Goal: Communication & Community: Participate in discussion

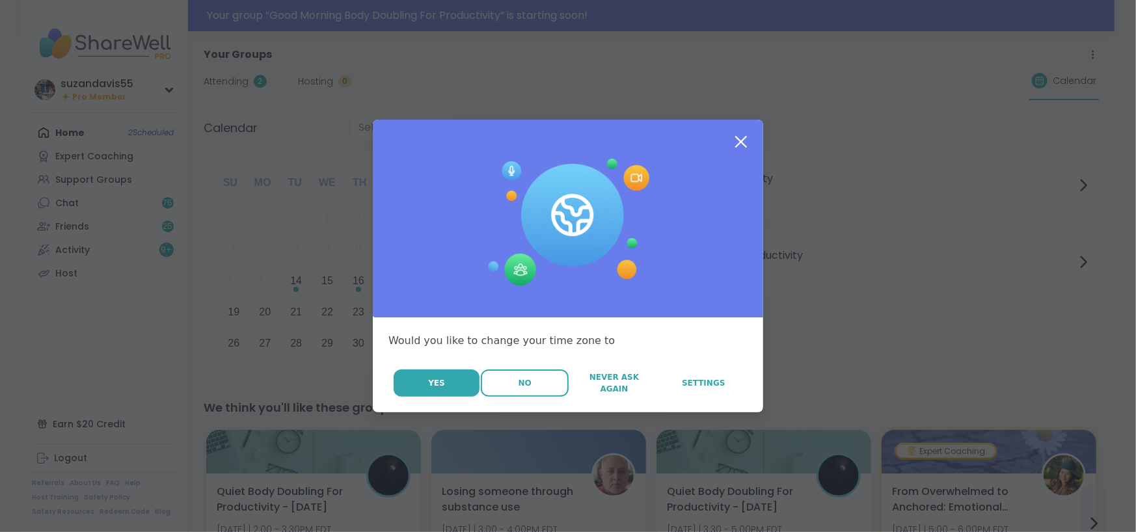
click at [527, 386] on button "No" at bounding box center [525, 383] width 88 height 27
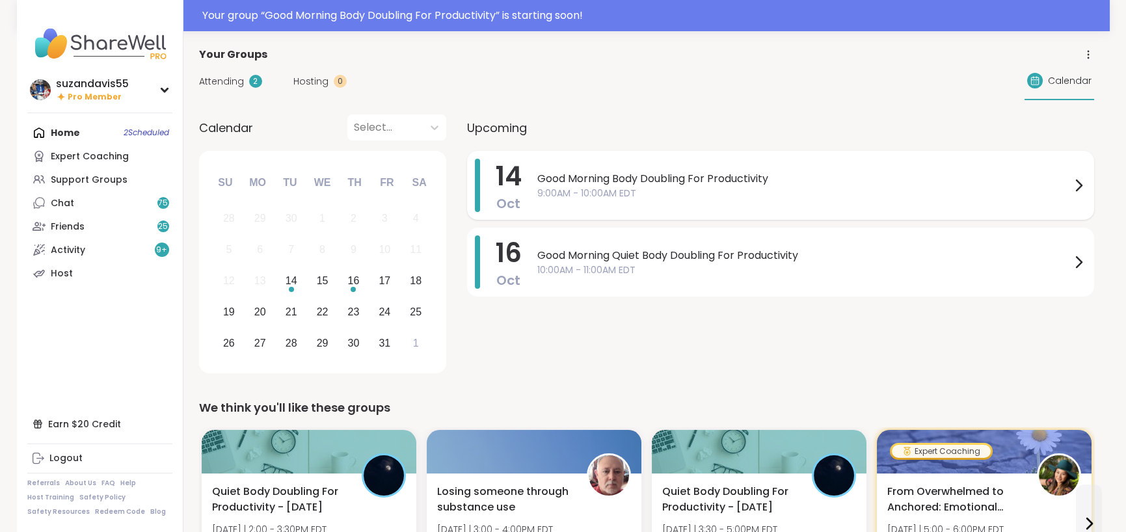
click at [577, 177] on span "Good Morning Body Doubling For Productivity" at bounding box center [804, 179] width 534 height 16
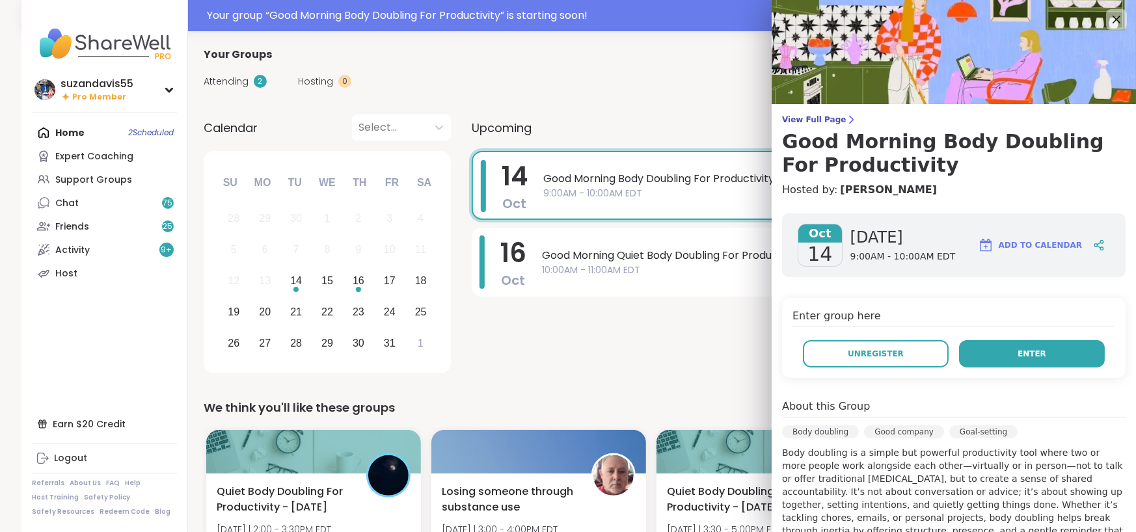
click at [1018, 351] on span "Enter" at bounding box center [1032, 354] width 29 height 12
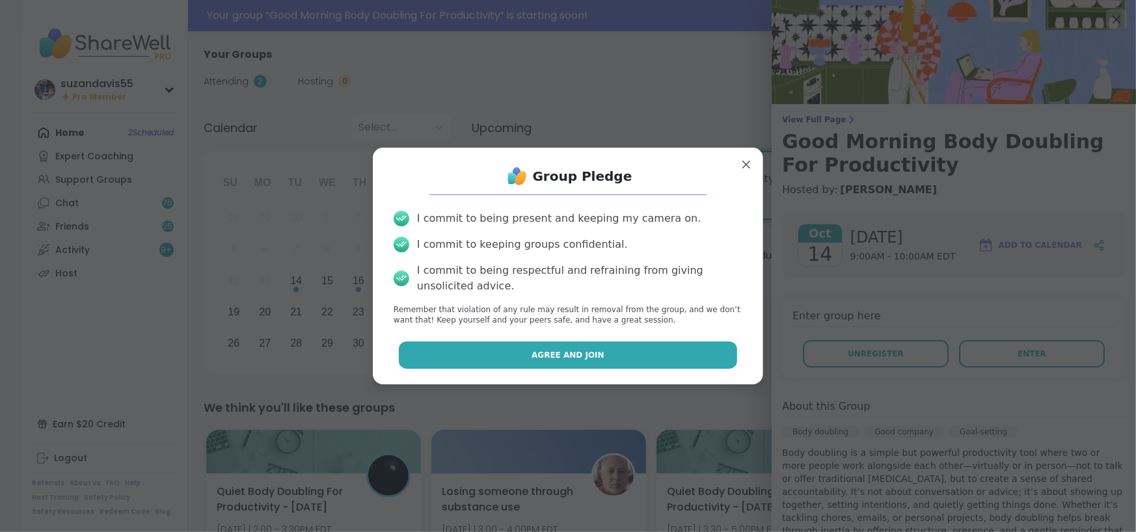
click at [650, 353] on button "Agree and Join" at bounding box center [568, 355] width 339 height 27
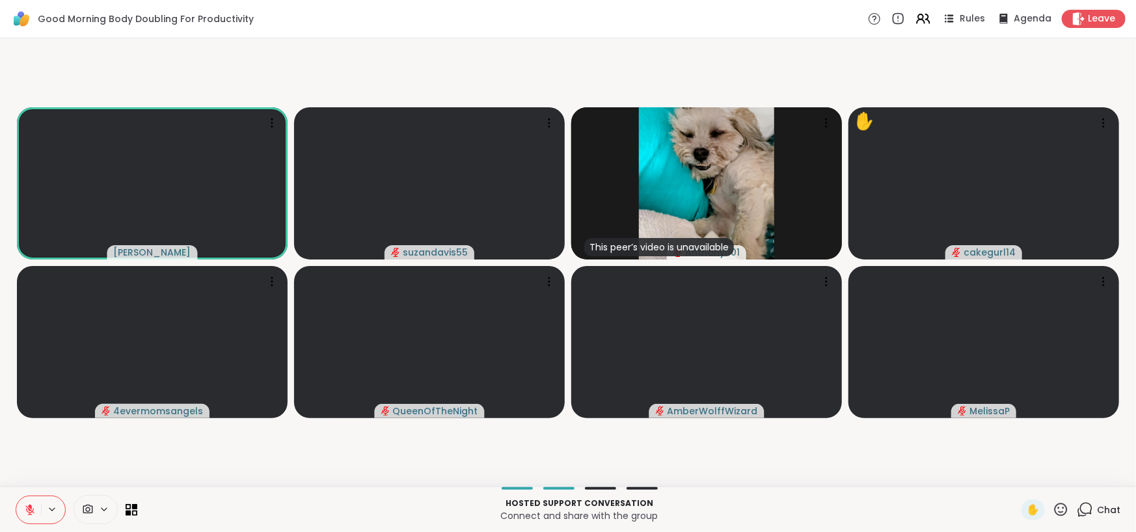
click at [30, 512] on icon at bounding box center [30, 510] width 12 height 12
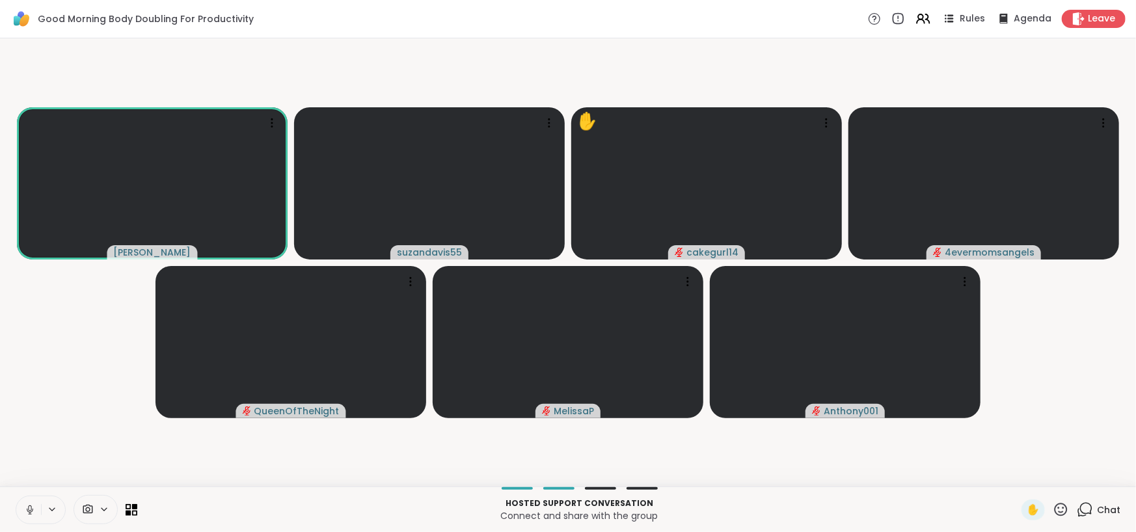
click at [32, 508] on icon at bounding box center [30, 510] width 12 height 12
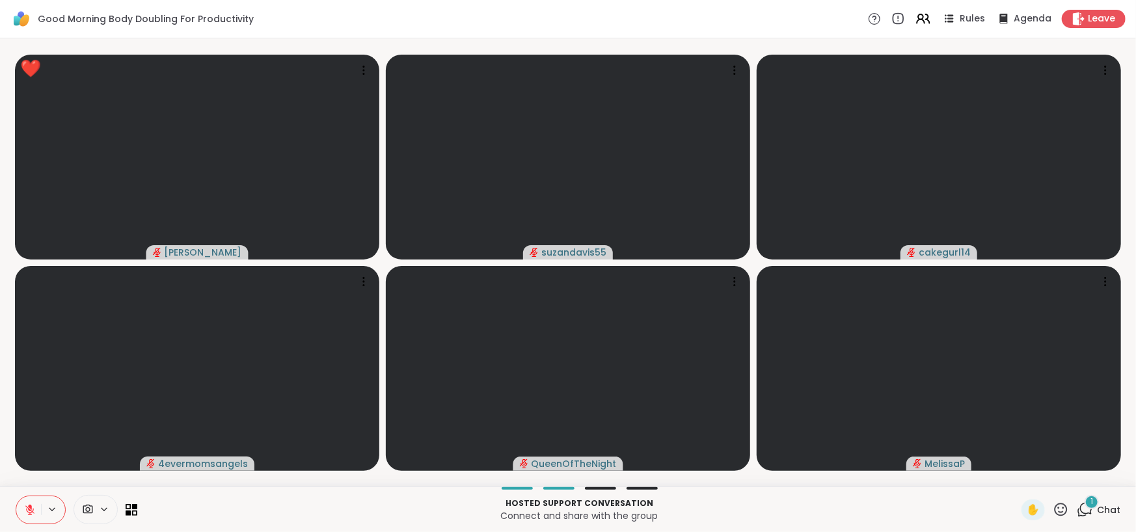
click at [845, 495] on div "Hosted support conversation Connect and share with the group" at bounding box center [579, 509] width 869 height 29
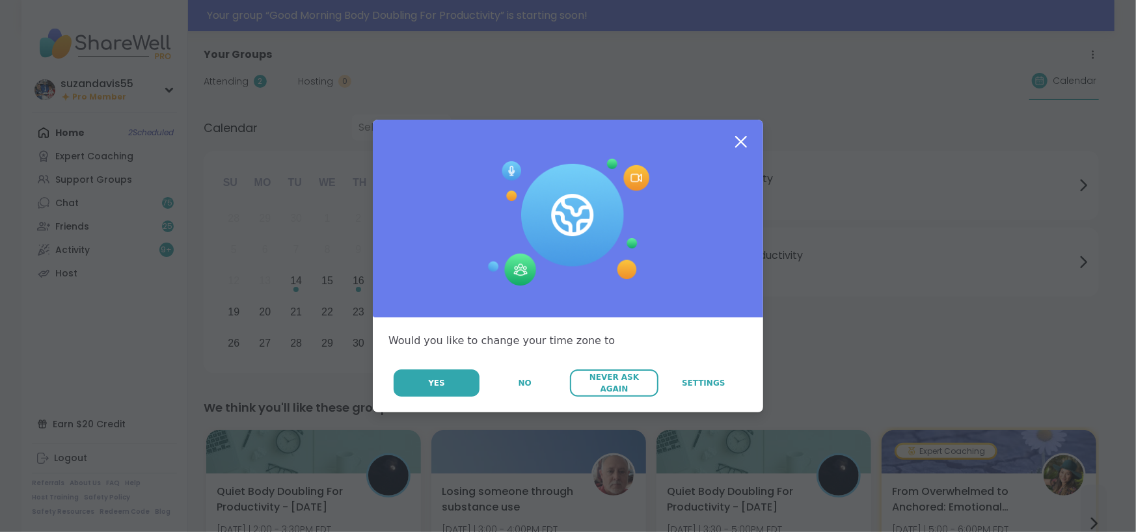
click at [604, 390] on button "Never Ask Again" at bounding box center [614, 383] width 88 height 27
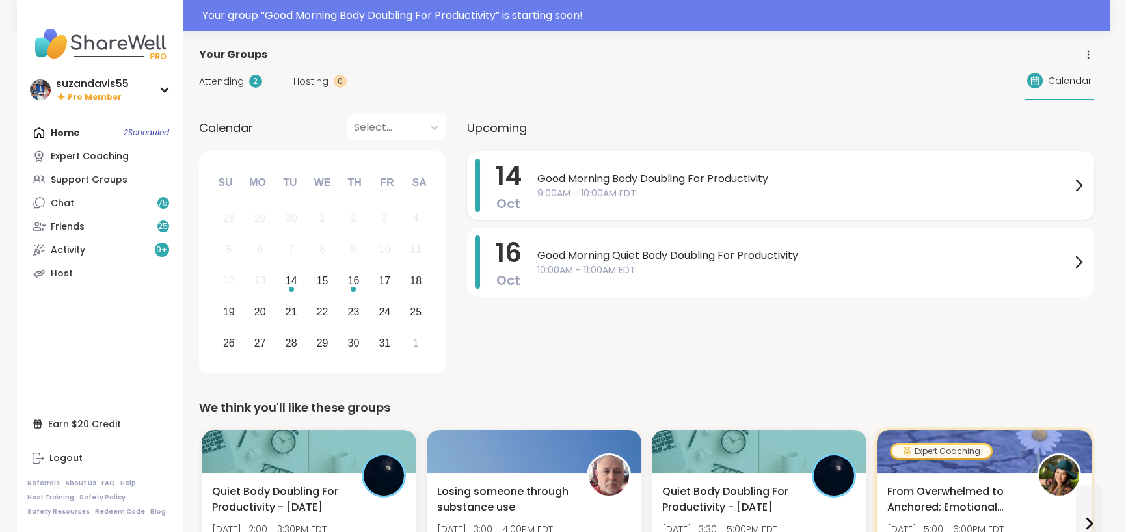
click at [563, 184] on span "Good Morning Body Doubling For Productivity" at bounding box center [804, 179] width 534 height 16
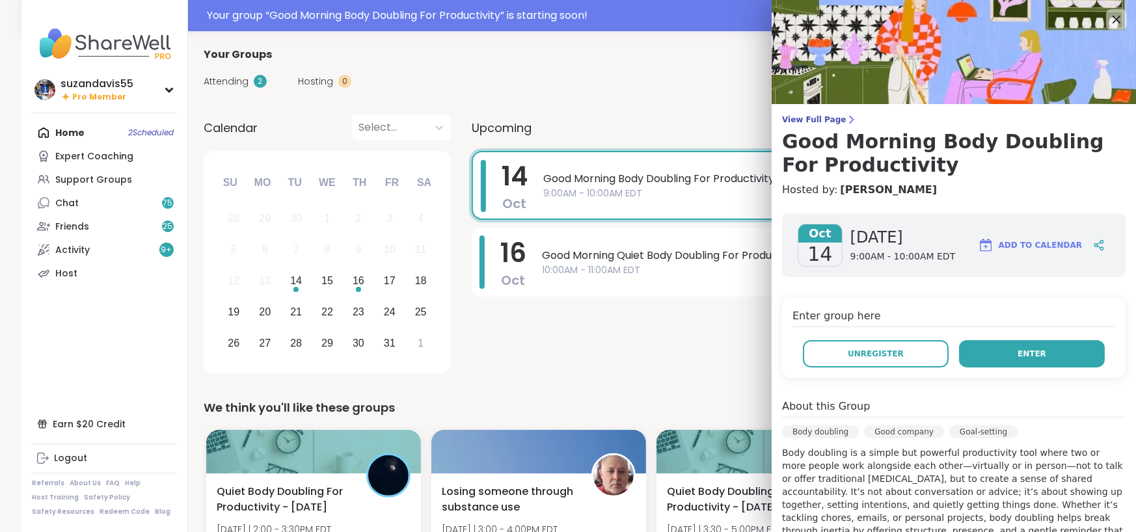
click at [996, 357] on button "Enter" at bounding box center [1032, 353] width 146 height 27
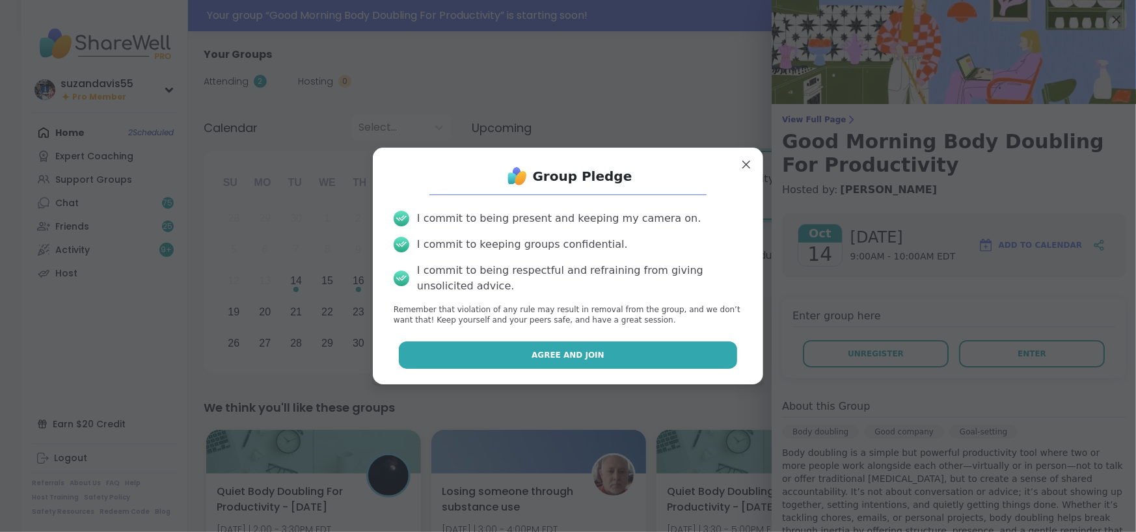
click at [585, 362] on button "Agree and Join" at bounding box center [568, 355] width 339 height 27
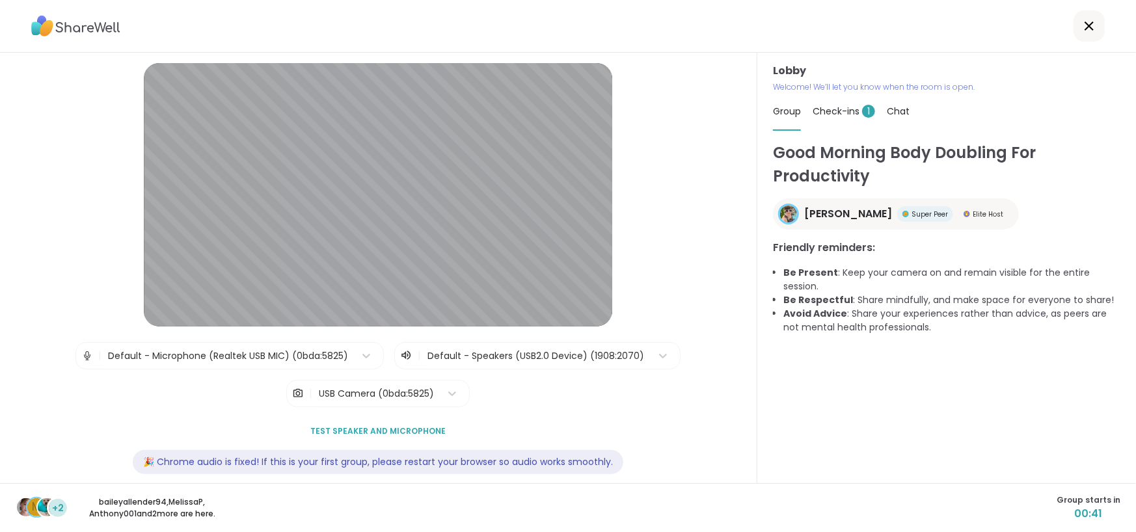
drag, startPoint x: 280, startPoint y: 26, endPoint x: 200, endPoint y: 3, distance: 83.4
click at [262, 20] on div at bounding box center [568, 26] width 1136 height 53
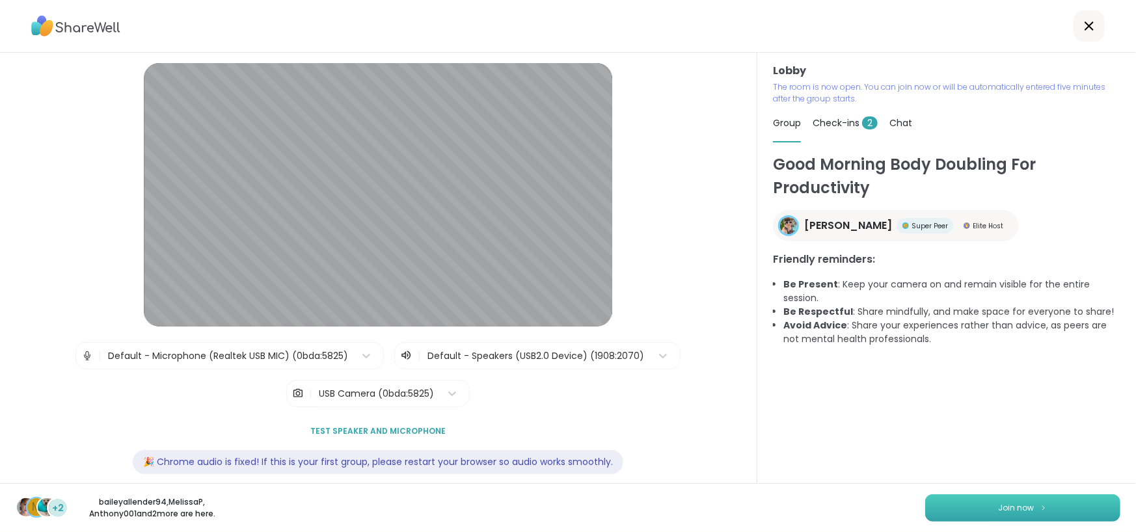
click at [946, 511] on button "Join now" at bounding box center [1022, 508] width 195 height 27
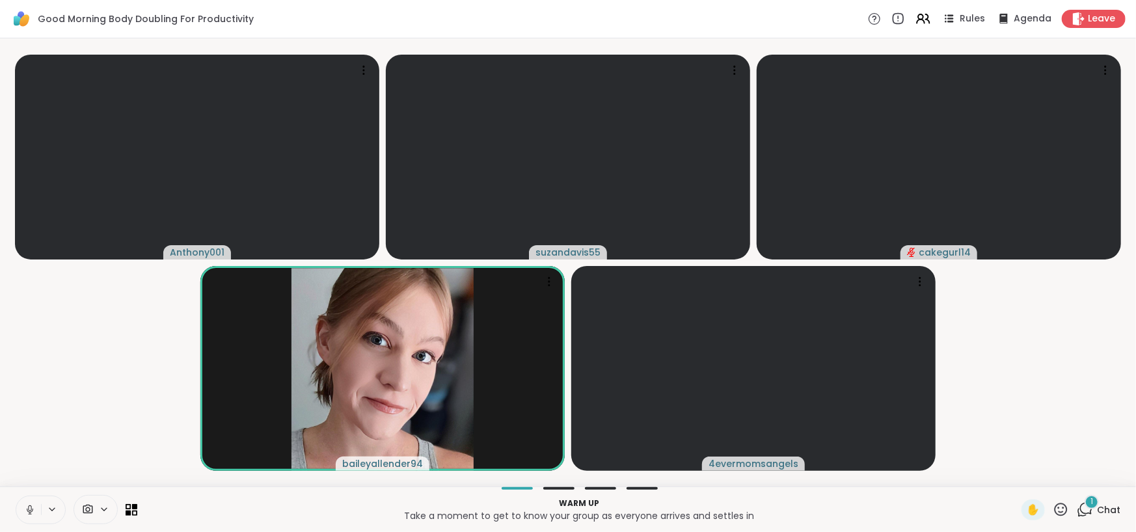
click at [34, 508] on icon at bounding box center [30, 510] width 12 height 12
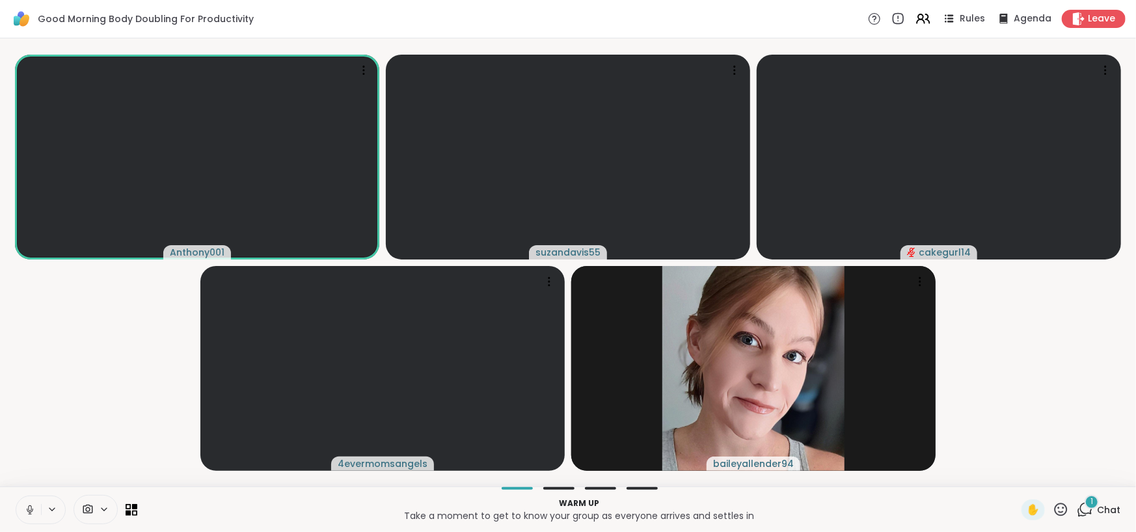
click at [1091, 504] on span "1" at bounding box center [1092, 501] width 3 height 11
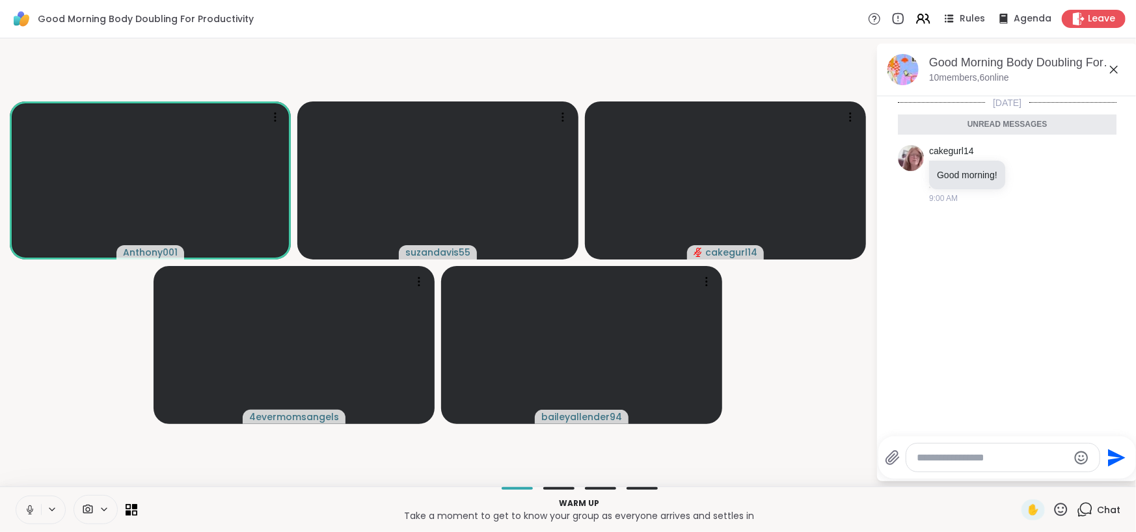
click at [951, 467] on div at bounding box center [1002, 458] width 193 height 28
click at [936, 457] on textarea "Type your message" at bounding box center [993, 458] width 152 height 13
type textarea "*"
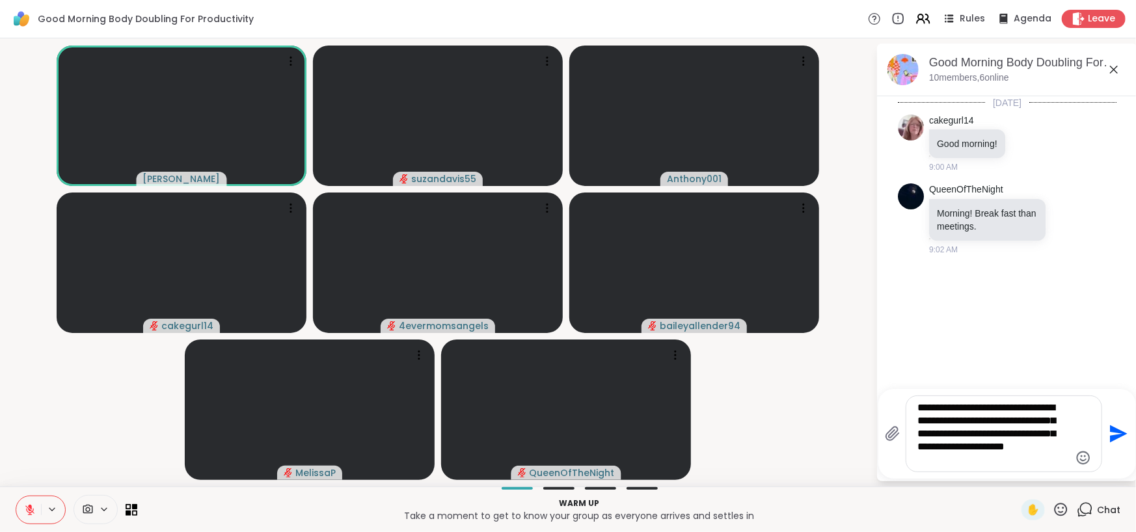
type textarea "**********"
click at [1115, 434] on icon "Send" at bounding box center [1117, 434] width 21 height 21
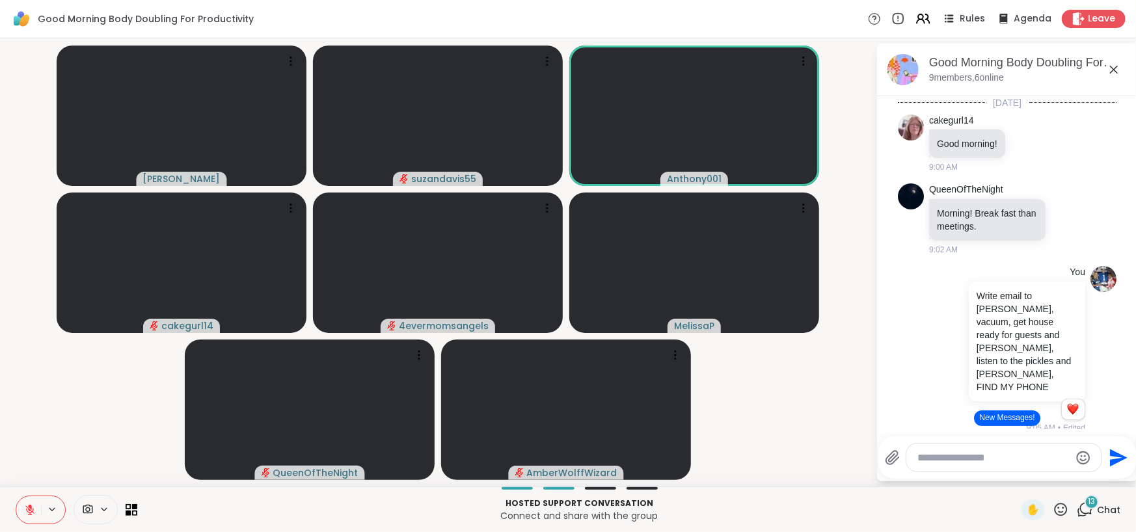
scroll to position [174, 0]
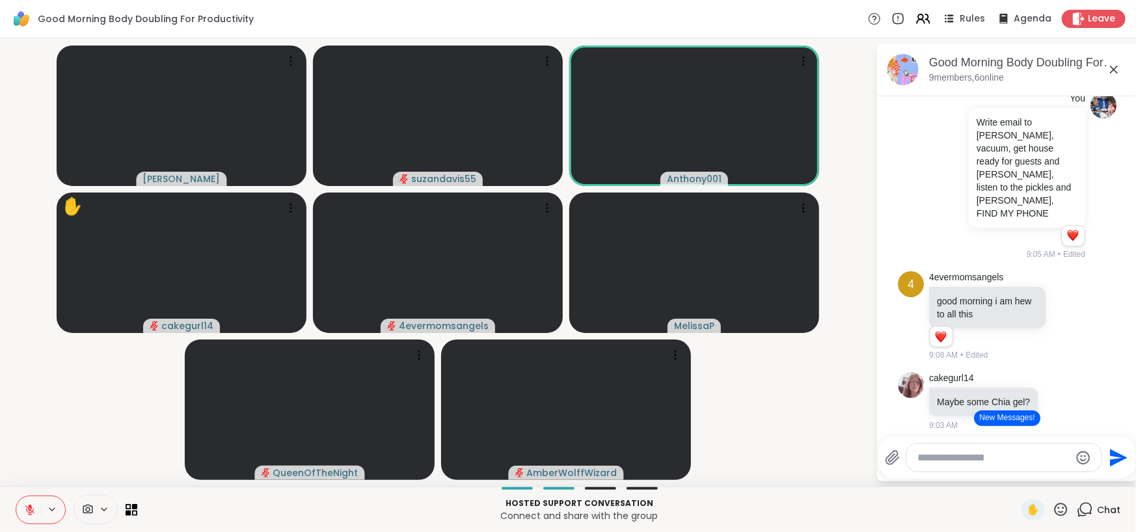
click at [30, 511] on icon at bounding box center [30, 510] width 12 height 12
